Goal: Task Accomplishment & Management: Complete application form

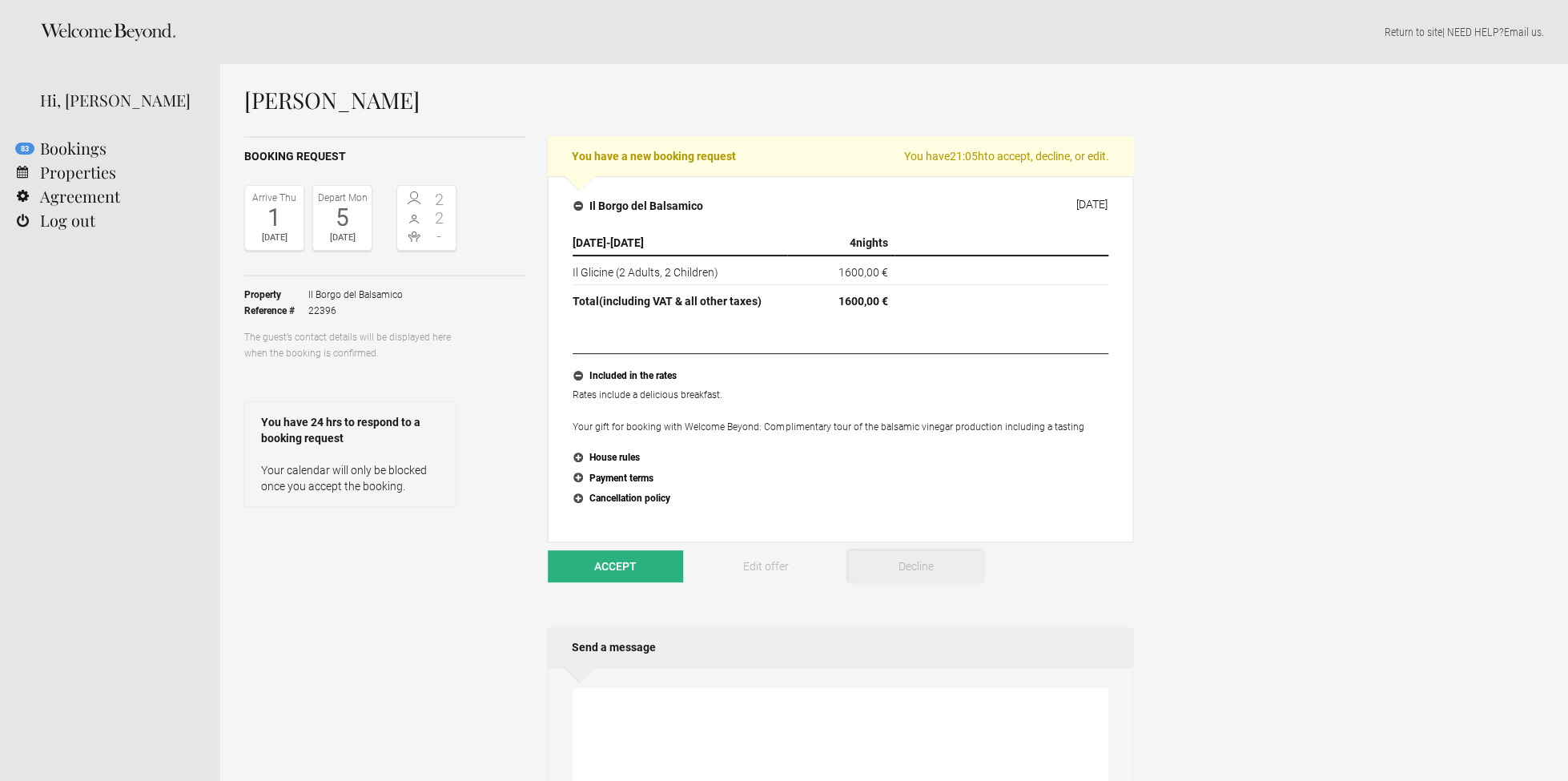
click at [935, 567] on button "Decline" at bounding box center [916, 566] width 136 height 32
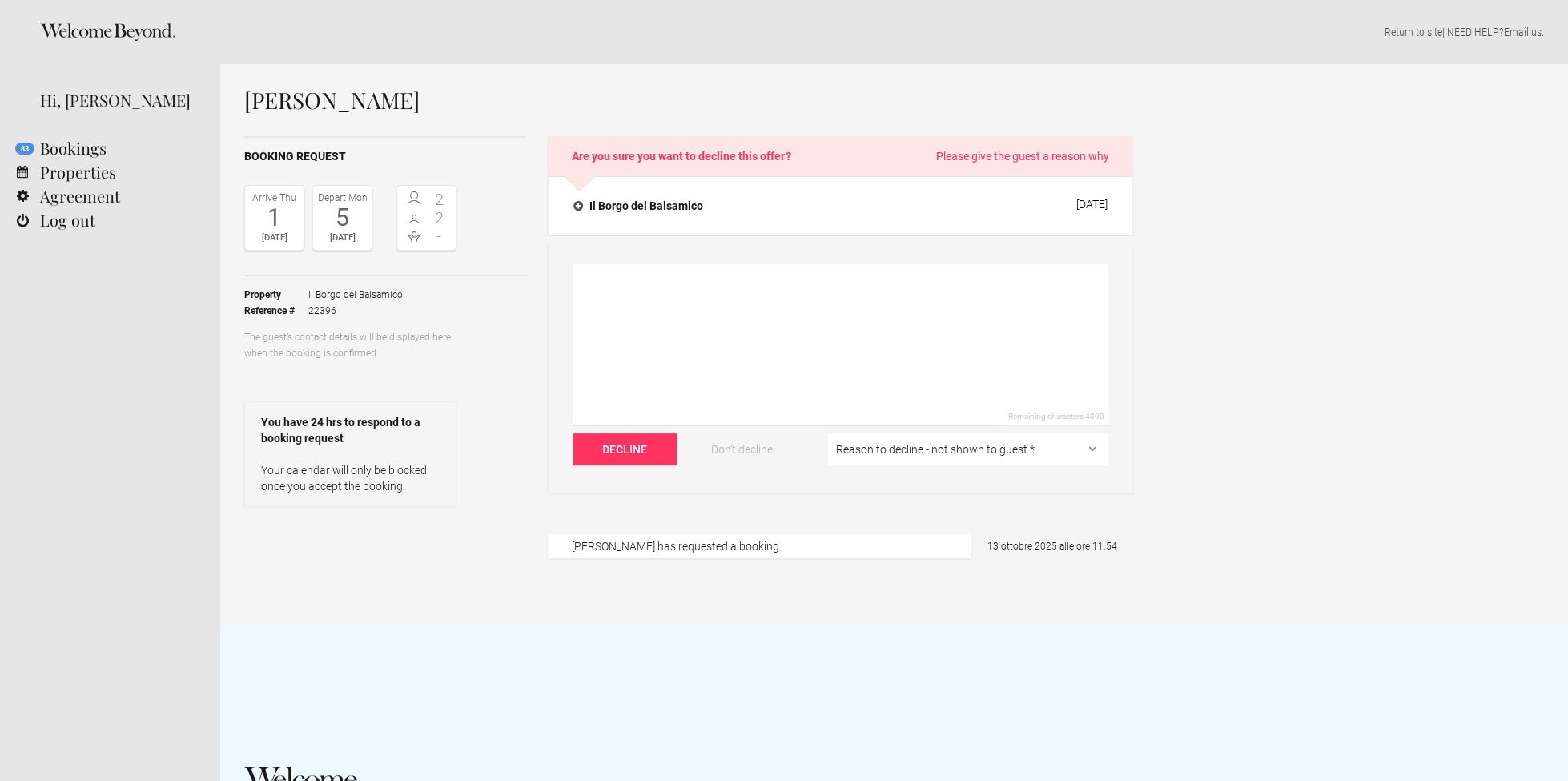
click at [633, 266] on textarea at bounding box center [840, 345] width 536 height 161
type textarea "S"
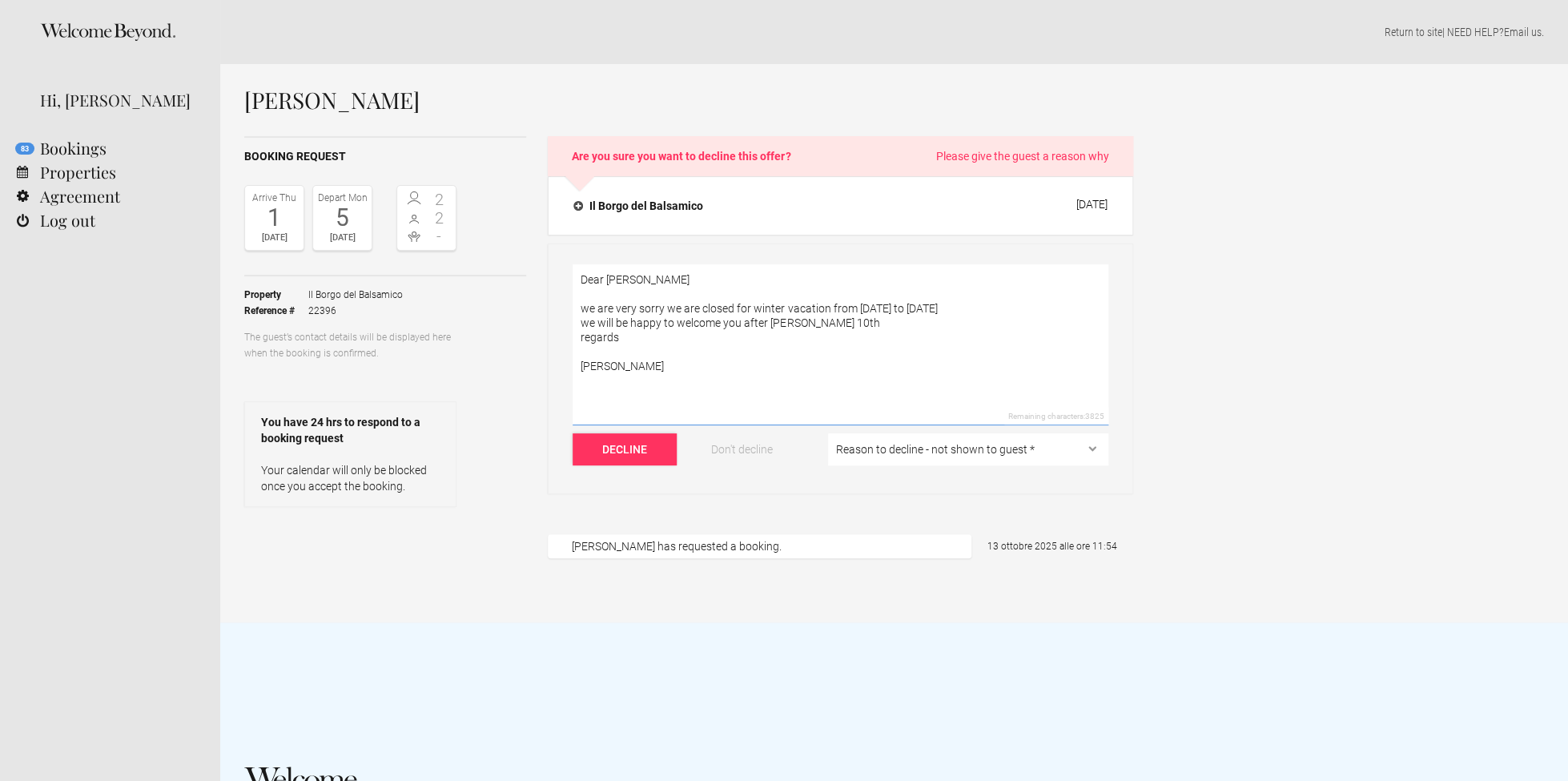
type textarea "Dear [PERSON_NAME] we are very sorry we are closed for winter vacation from [DA…"
click at [632, 453] on button "Decline" at bounding box center [624, 449] width 104 height 32
click at [623, 453] on button "Decline" at bounding box center [624, 449] width 104 height 32
click at [631, 452] on button "Decline" at bounding box center [624, 449] width 104 height 32
select select "The dates are not available"
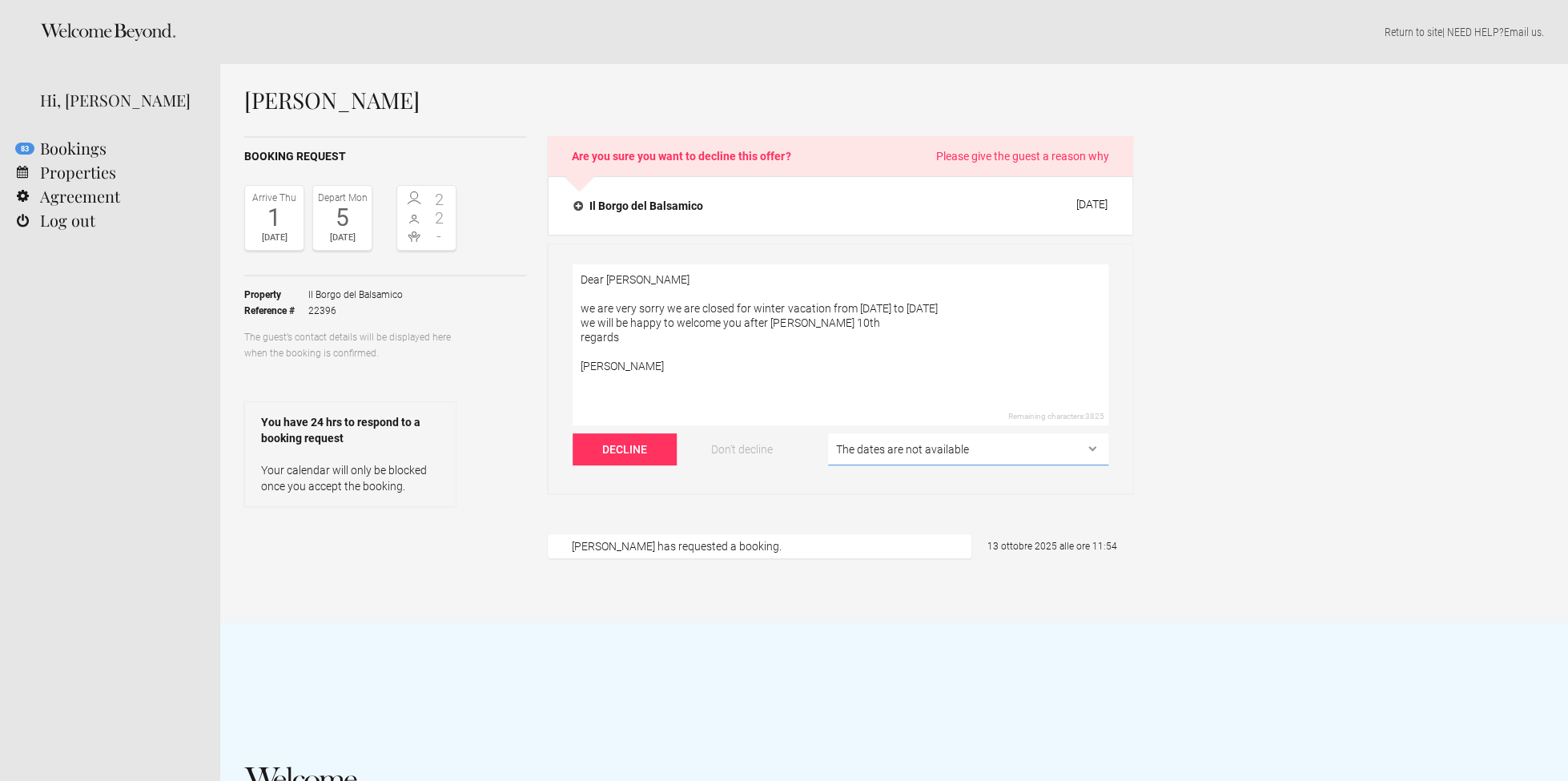
click option "The dates are not available" at bounding box center [0, 0] width 0 height 0
click at [619, 452] on button "Decline" at bounding box center [624, 449] width 104 height 32
